Goal: Communication & Community: Share content

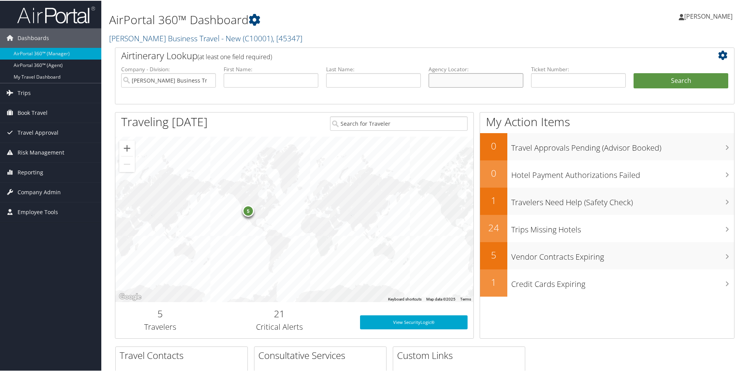
click at [445, 77] on input "text" at bounding box center [476, 79] width 95 height 14
type input "dnv1ts"
click at [634, 72] on button "Search" at bounding box center [681, 80] width 95 height 16
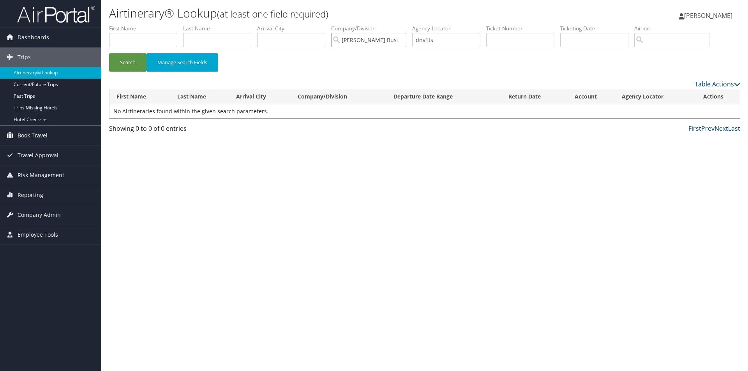
click at [378, 41] on input "Christopherson Business Travel - New" at bounding box center [368, 40] width 75 height 14
click at [118, 63] on button "Search" at bounding box center [127, 62] width 37 height 18
drag, startPoint x: 452, startPoint y: 39, endPoint x: 343, endPoint y: 55, distance: 109.4
click at [344, 55] on form "First Name Last Name Departure City Arrival City Company/Division Airport/City …" at bounding box center [424, 52] width 631 height 55
type input "dp4hr4"
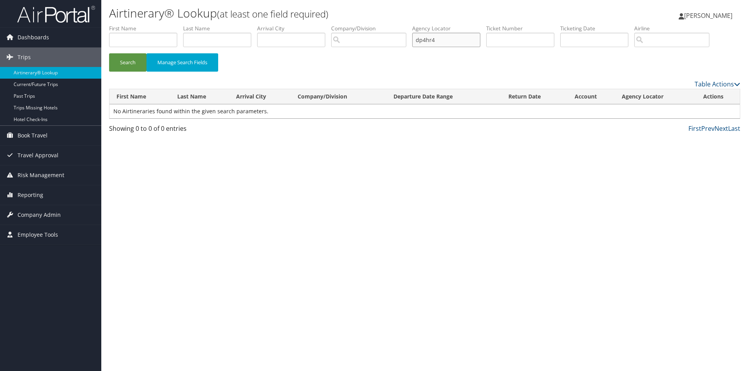
click at [109, 53] on button "Search" at bounding box center [127, 62] width 37 height 18
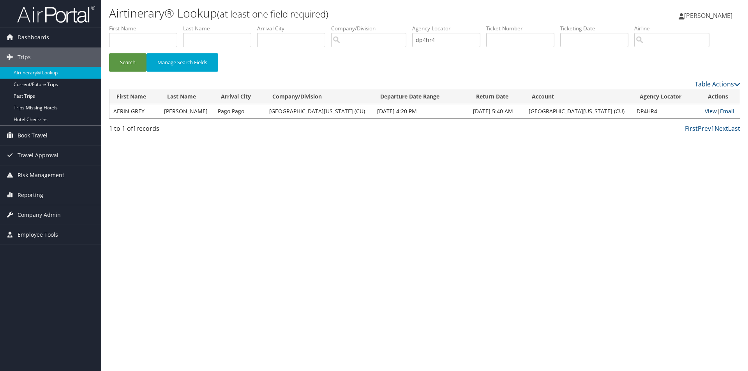
click at [705, 113] on link "View" at bounding box center [711, 111] width 12 height 7
drag, startPoint x: 424, startPoint y: 42, endPoint x: 374, endPoint y: 45, distance: 49.6
click at [388, 25] on ul "First Name Last Name Departure City Arrival City Company/Division Airport/City …" at bounding box center [424, 25] width 631 height 0
type input "dnv1ts"
click at [128, 60] on button "Search" at bounding box center [127, 62] width 37 height 18
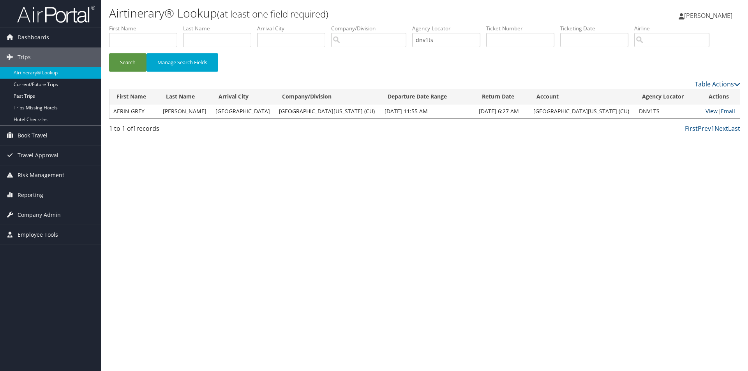
click at [706, 110] on link "View" at bounding box center [712, 111] width 12 height 7
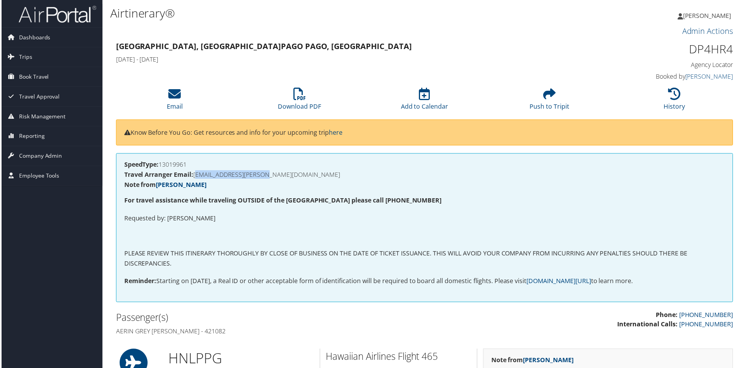
drag, startPoint x: 272, startPoint y: 176, endPoint x: 194, endPoint y: 176, distance: 77.9
click at [194, 176] on h4 "Travel Arranger Email: [EMAIL_ADDRESS][PERSON_NAME][DOMAIN_NAME]" at bounding box center [424, 175] width 603 height 6
copy h4 "AERIN.SEARLE@NOAA.GOV"
click at [166, 97] on li "Email" at bounding box center [173, 100] width 125 height 32
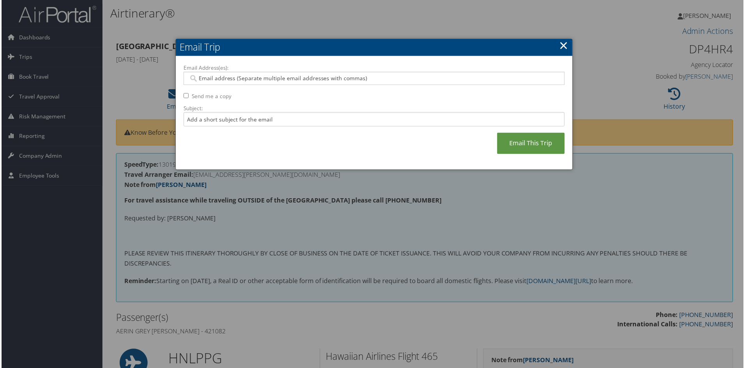
click at [209, 79] on input "Email Address(es):" at bounding box center [374, 79] width 372 height 8
paste input "AERIN.SEARLE@NOAA.GOV"
type input "AERIN.SEARLE@NOAA.GOV"
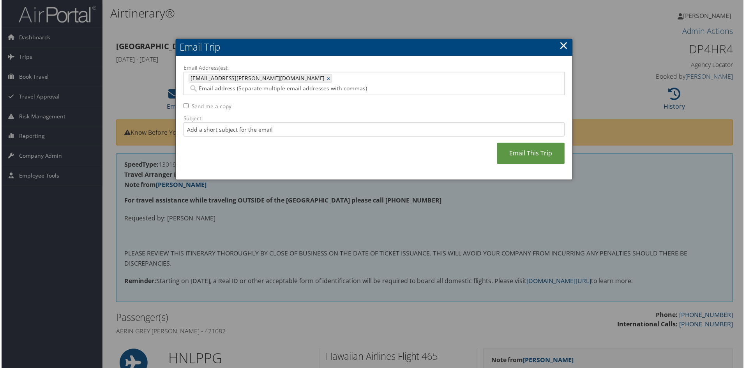
click at [280, 85] on input "Email Address(es):" at bounding box center [334, 89] width 292 height 8
paste input "AERIN.SEARLE@COLORADO.EDU"
type input "AERIN.SEARLE@COLORADO.EDU"
type input "[EMAIL_ADDRESS][PERSON_NAME][DOMAIN_NAME], [DOMAIN_NAME][EMAIL_ADDRESS][PERSON_…"
click at [201, 123] on input "Subject:" at bounding box center [374, 130] width 383 height 14
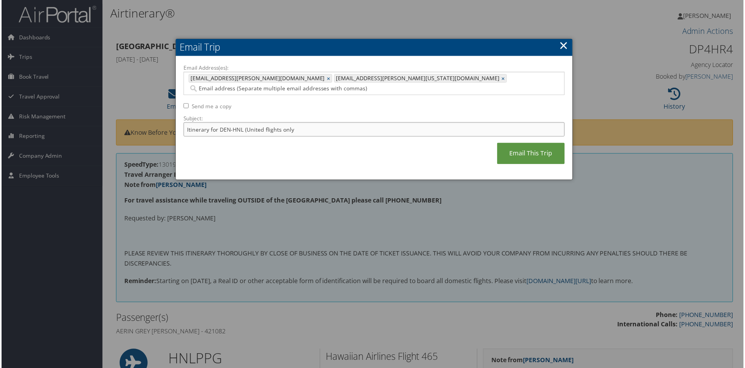
type input "Itinerary for DEN-HNL (United flights only)"
drag, startPoint x: 296, startPoint y: 120, endPoint x: 149, endPoint y: 120, distance: 146.9
click at [149, 120] on body "Menu Dashboards ► AirPortal 360™ (Manager) AirPortal 360™ (Agent) My Travel Das…" at bounding box center [374, 185] width 748 height 371
type input "HNL-PPG flights only on Hawaiian air"
click at [524, 147] on link "Email This Trip" at bounding box center [532, 153] width 68 height 21
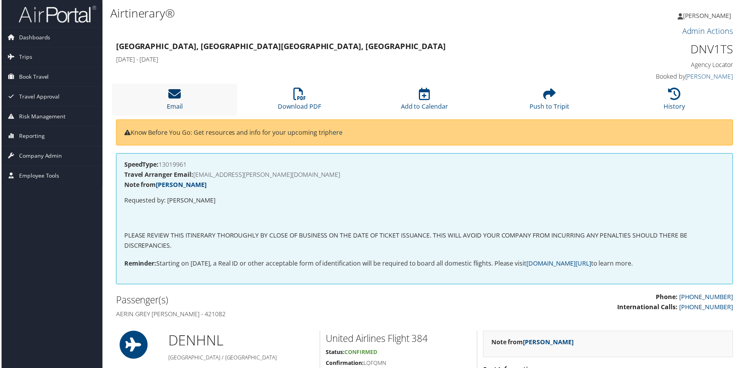
click at [171, 95] on icon at bounding box center [174, 94] width 12 height 12
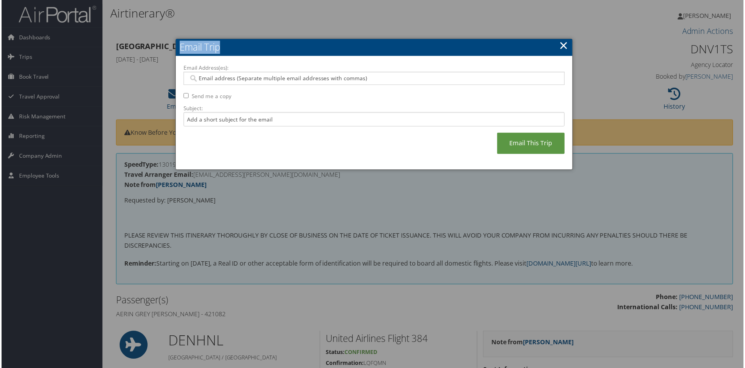
drag, startPoint x: 390, startPoint y: 48, endPoint x: 415, endPoint y: 39, distance: 26.9
click at [484, 21] on body "Menu Dashboards ► AirPortal 360™ (Manager) AirPortal 360™ (Agent) My Travel Das…" at bounding box center [374, 185] width 748 height 371
click at [560, 44] on link "×" at bounding box center [564, 46] width 9 height 16
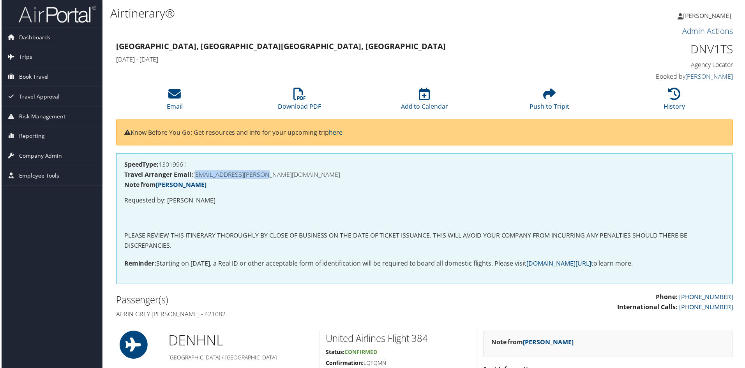
drag, startPoint x: 273, startPoint y: 176, endPoint x: 195, endPoint y: 177, distance: 77.9
click at [194, 177] on h4 "Travel Arranger Email: [EMAIL_ADDRESS][PERSON_NAME][DOMAIN_NAME]" at bounding box center [424, 175] width 603 height 6
copy h4 "[EMAIL_ADDRESS][PERSON_NAME][DOMAIN_NAME]"
drag, startPoint x: 172, startPoint y: 95, endPoint x: 172, endPoint y: 88, distance: 7.0
click at [172, 94] on icon at bounding box center [174, 94] width 12 height 12
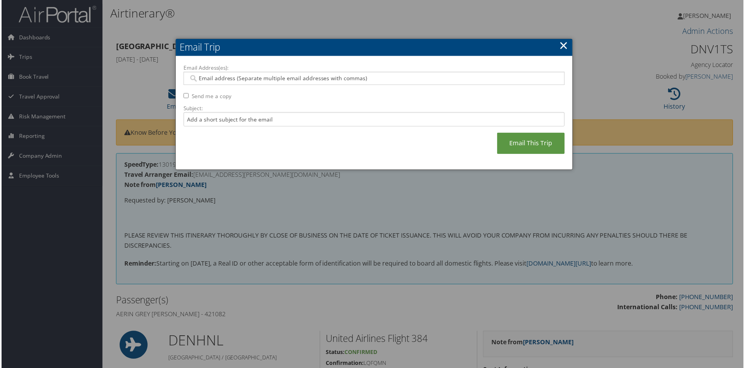
click at [197, 75] on input "Email Address(es):" at bounding box center [374, 79] width 372 height 8
paste input "[EMAIL_ADDRESS][PERSON_NAME][DOMAIN_NAME]"
type input "[EMAIL_ADDRESS][PERSON_NAME][DOMAIN_NAME]"
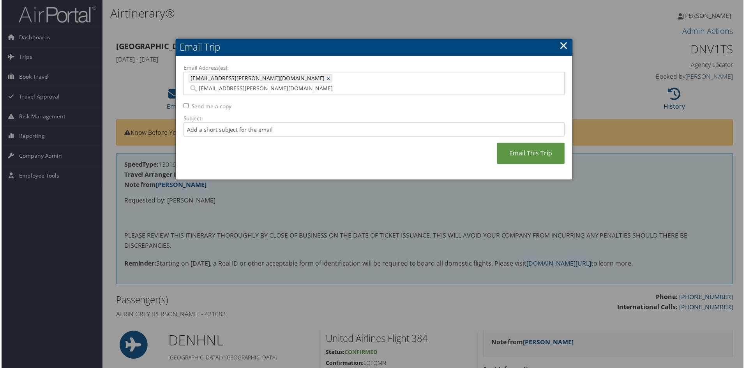
type input "[EMAIL_ADDRESS][PERSON_NAME][DOMAIN_NAME]"
click at [281, 85] on input "Email Address(es):" at bounding box center [334, 89] width 292 height 8
paste input "[EMAIL_ADDRESS][PERSON_NAME][US_STATE][DOMAIN_NAME]"
type input "[EMAIL_ADDRESS][PERSON_NAME][US_STATE][DOMAIN_NAME]"
type input "[EMAIL_ADDRESS][PERSON_NAME][DOMAIN_NAME], [DOMAIN_NAME][EMAIL_ADDRESS][PERSON_…"
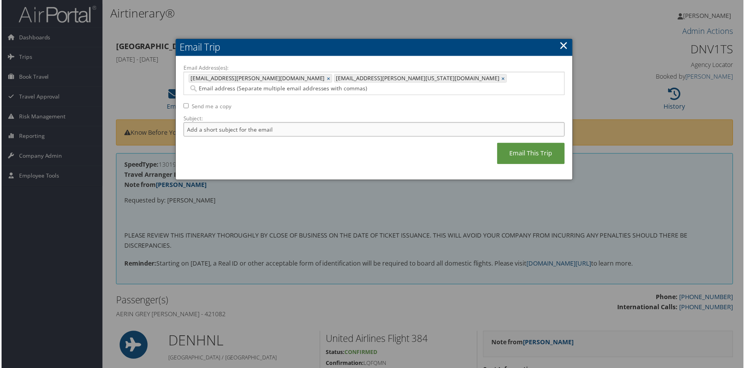
click at [193, 123] on input "Subject:" at bounding box center [374, 130] width 383 height 14
type input "o"
type input "Itinerary DEN-HNL (United airlines flights only on this invoice)"
click at [530, 143] on link "Email This Trip" at bounding box center [532, 153] width 68 height 21
